Goal: Task Accomplishment & Management: Use online tool/utility

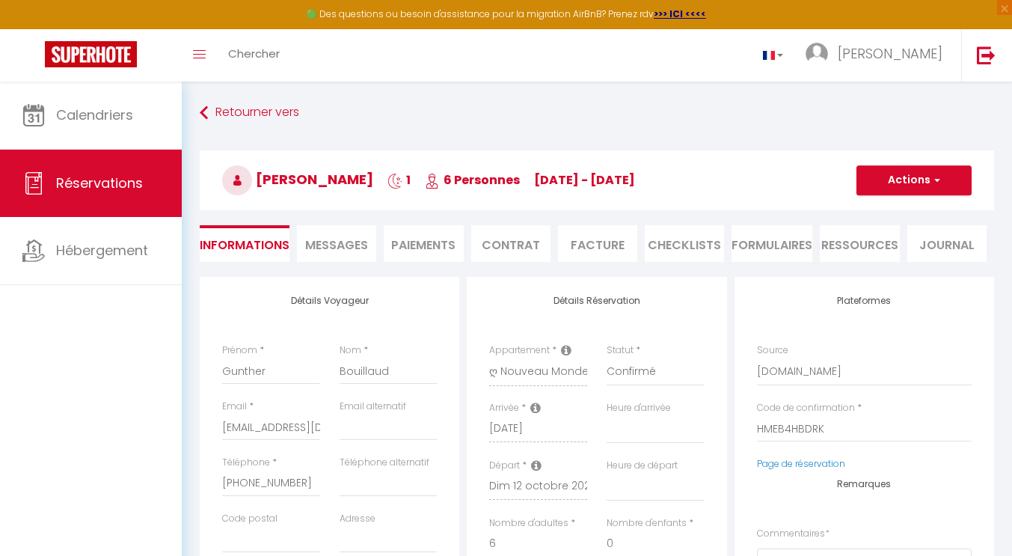
select select
select select "1"
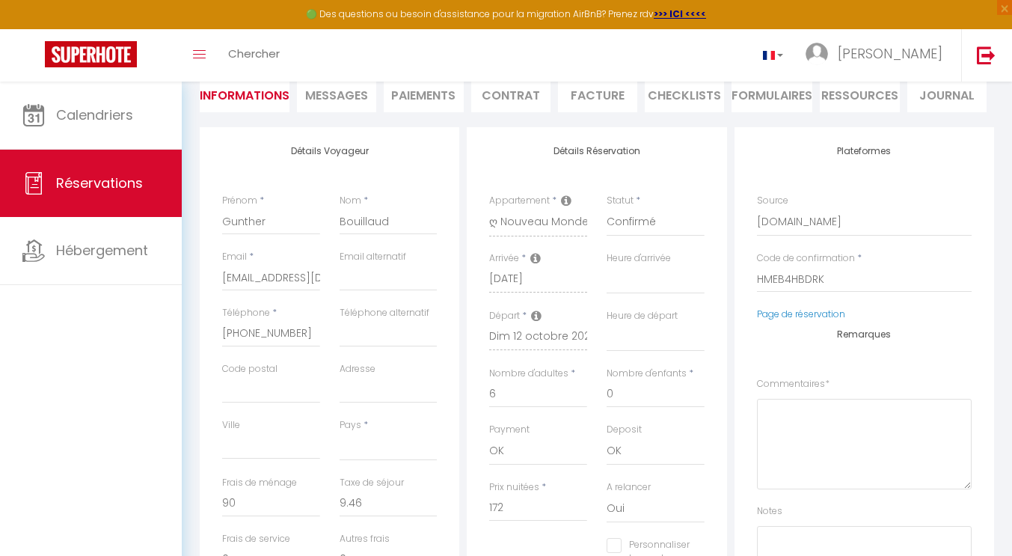
select select
checkbox input "false"
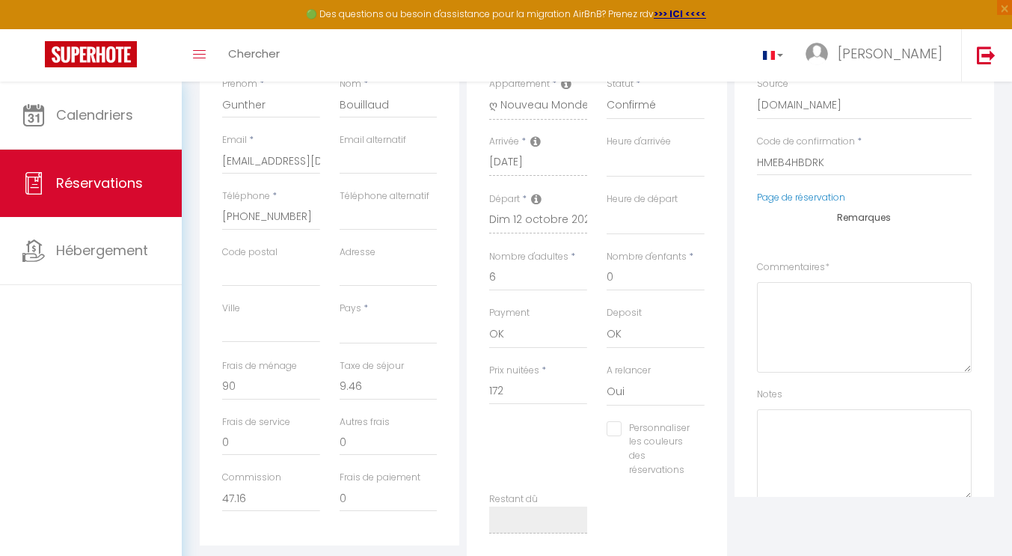
scroll to position [299, 0]
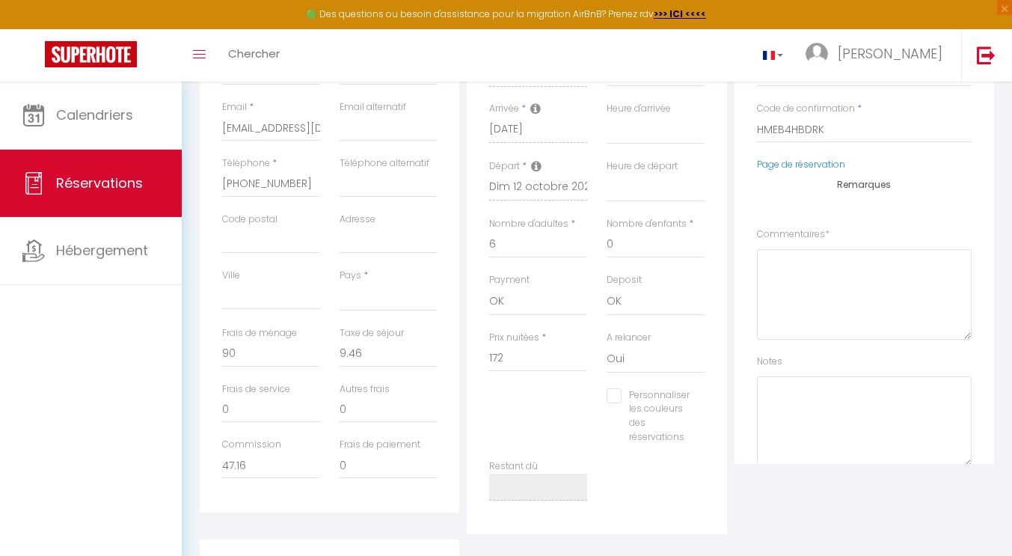
select select
checkbox input "false"
drag, startPoint x: 247, startPoint y: 468, endPoint x: 194, endPoint y: 461, distance: 52.9
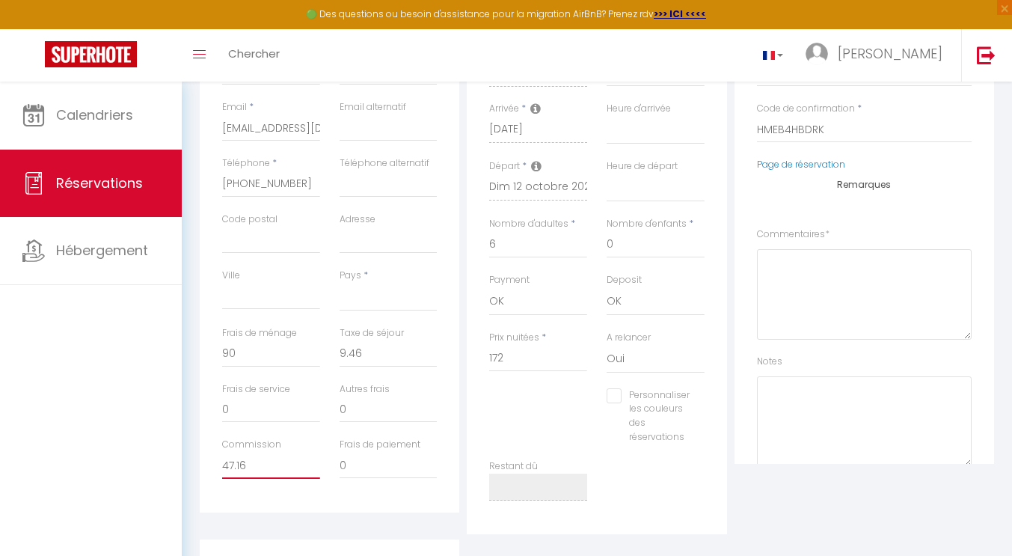
click at [194, 461] on div "Détails Voyageur Prénom * [PERSON_NAME] Nom * Bouillaud Email * [EMAIL_ADDRESS]…" at bounding box center [597, 400] width 814 height 845
select select
checkbox input "false"
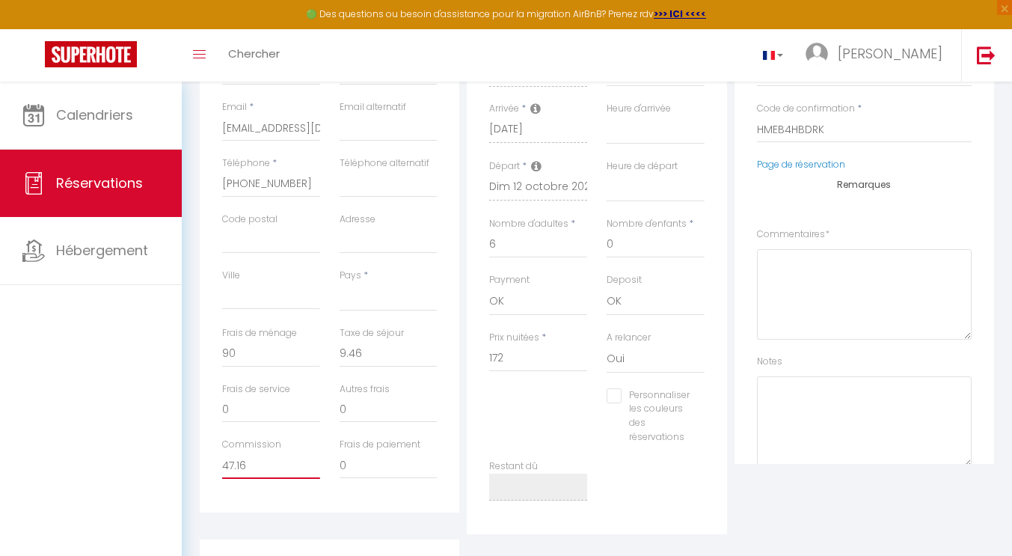
select select
checkbox input "false"
select select
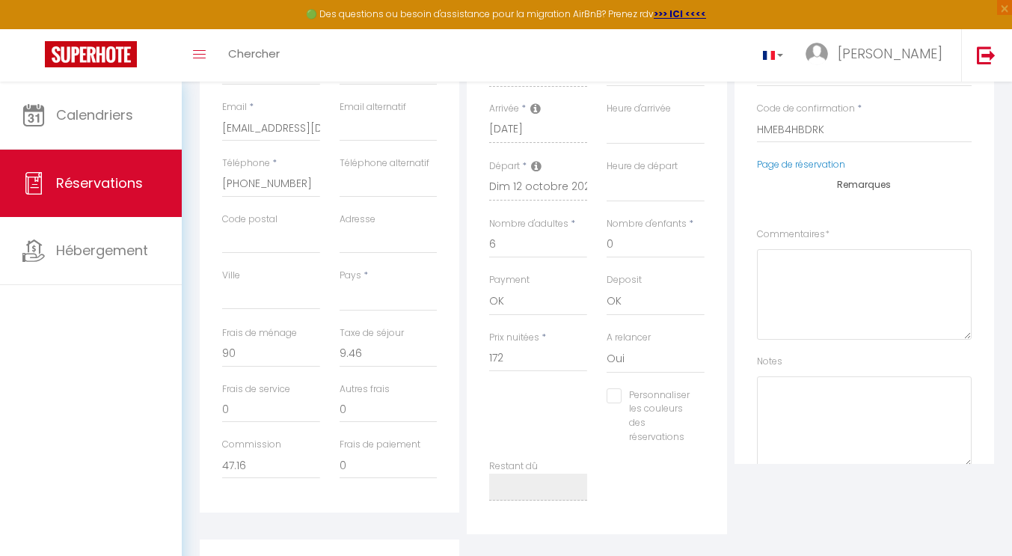
select select
checkbox input "false"
select select
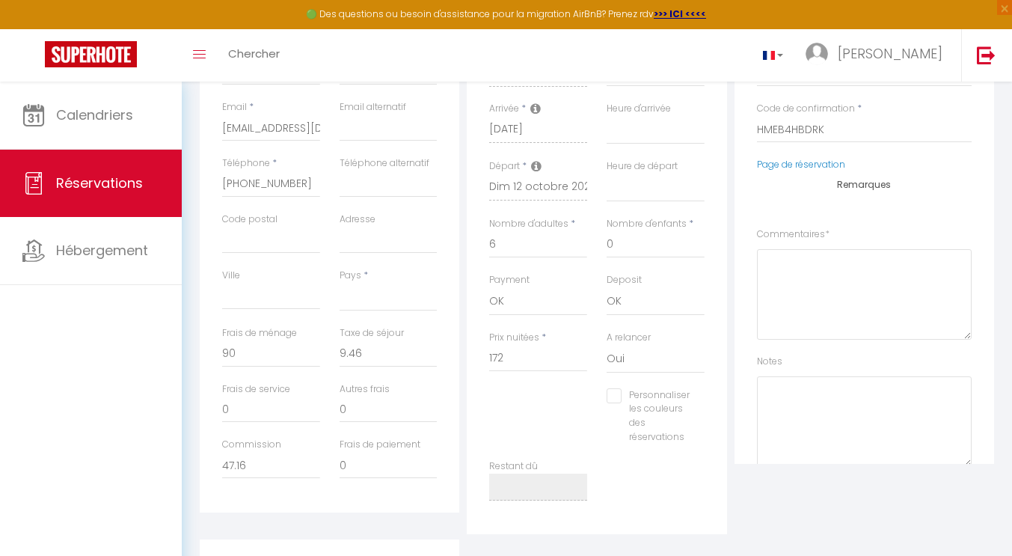
select select
checkbox input "false"
select select
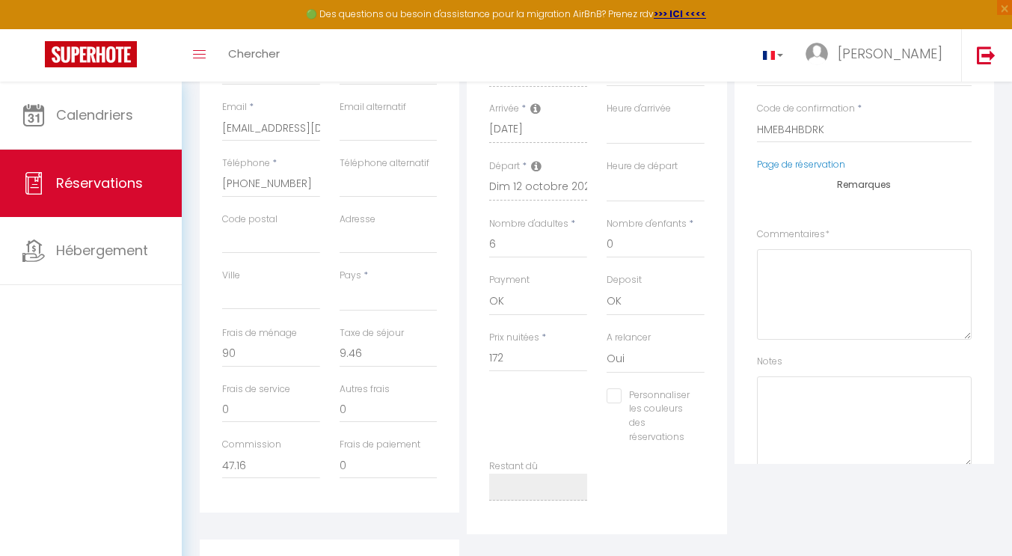
checkbox input "false"
select select
checkbox input "false"
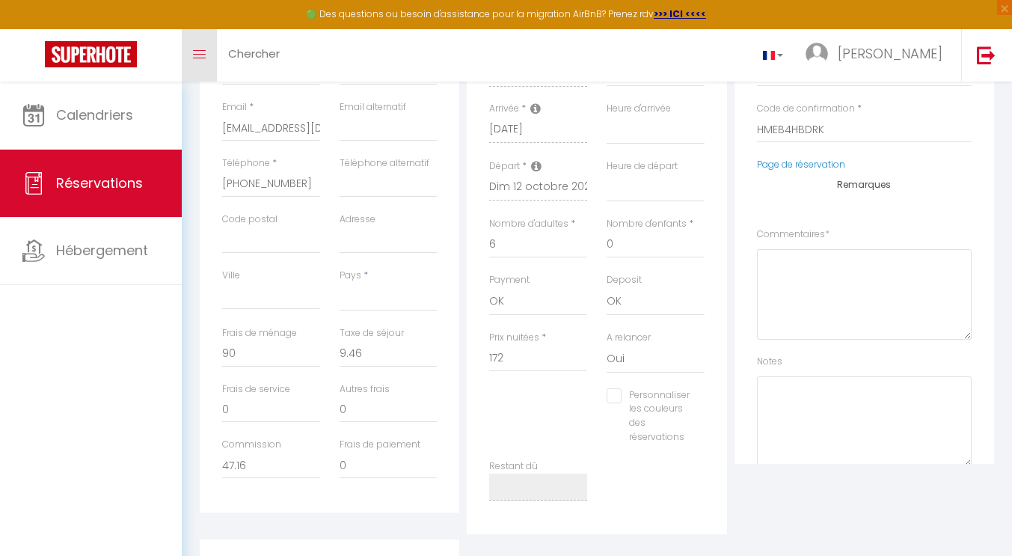
click at [204, 54] on span at bounding box center [199, 54] width 13 height 1
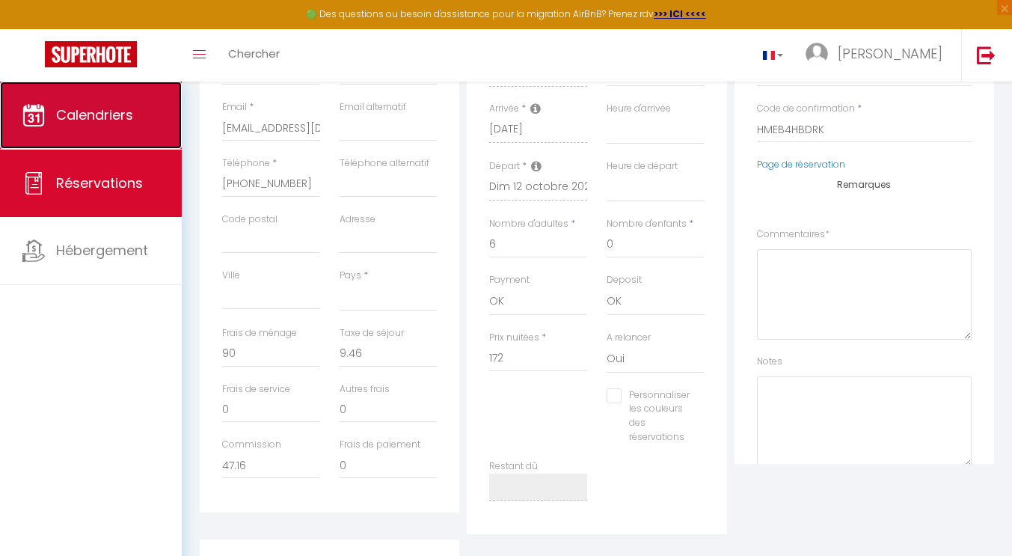
click at [97, 124] on span "Calendriers" at bounding box center [94, 114] width 77 height 19
